Goal: Task Accomplishment & Management: Use online tool/utility

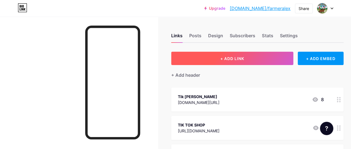
click at [240, 60] on span "+ ADD LINK" at bounding box center [232, 58] width 24 height 5
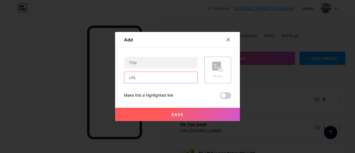
click at [136, 79] on input "text" at bounding box center [160, 77] width 73 height 11
paste input "[URL][DOMAIN_NAME]"
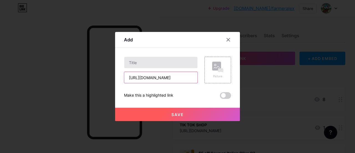
type input "[URL][DOMAIN_NAME]"
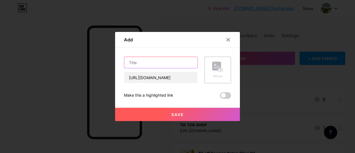
click at [142, 63] on input "text" at bounding box center [160, 62] width 73 height 11
type input "m"
type input "Race Horse"
click at [189, 113] on button "Save" at bounding box center [177, 114] width 125 height 13
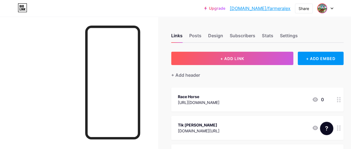
click at [322, 6] on img at bounding box center [321, 8] width 9 height 9
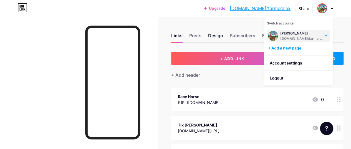
click at [221, 34] on div "Design" at bounding box center [215, 37] width 15 height 10
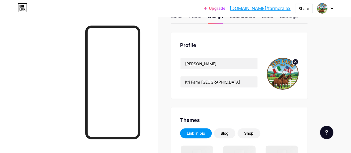
scroll to position [28, 0]
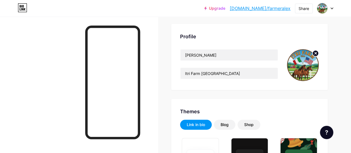
click at [314, 52] on circle at bounding box center [315, 53] width 6 height 6
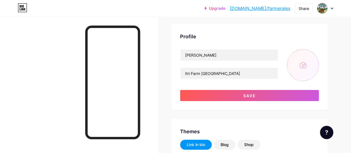
click at [301, 60] on input "file" at bounding box center [303, 65] width 32 height 32
type input "C:\fakepath\IMG_4187.png"
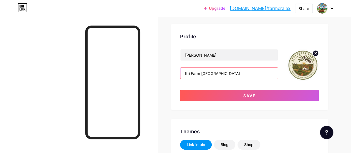
drag, startPoint x: 213, startPoint y: 73, endPoint x: 193, endPoint y: 74, distance: 20.3
click at [193, 74] on input "Itri Farm [GEOGRAPHIC_DATA]" at bounding box center [228, 73] width 97 height 11
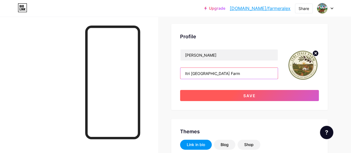
type input "Itri [GEOGRAPHIC_DATA] Farm"
click at [240, 95] on button "Save" at bounding box center [249, 95] width 139 height 11
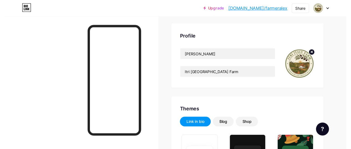
scroll to position [0, 0]
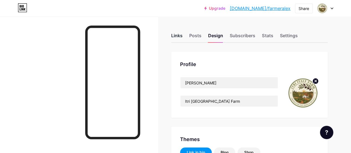
click at [179, 37] on div "Links" at bounding box center [176, 37] width 11 height 10
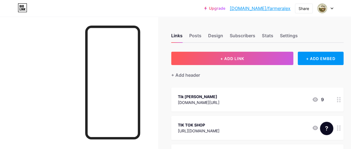
click at [276, 9] on link "[DOMAIN_NAME]/farmeralex" at bounding box center [260, 8] width 61 height 7
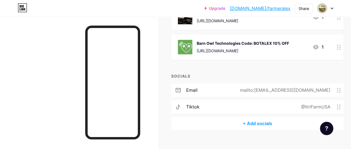
scroll to position [386, 0]
